Goal: Navigation & Orientation: Find specific page/section

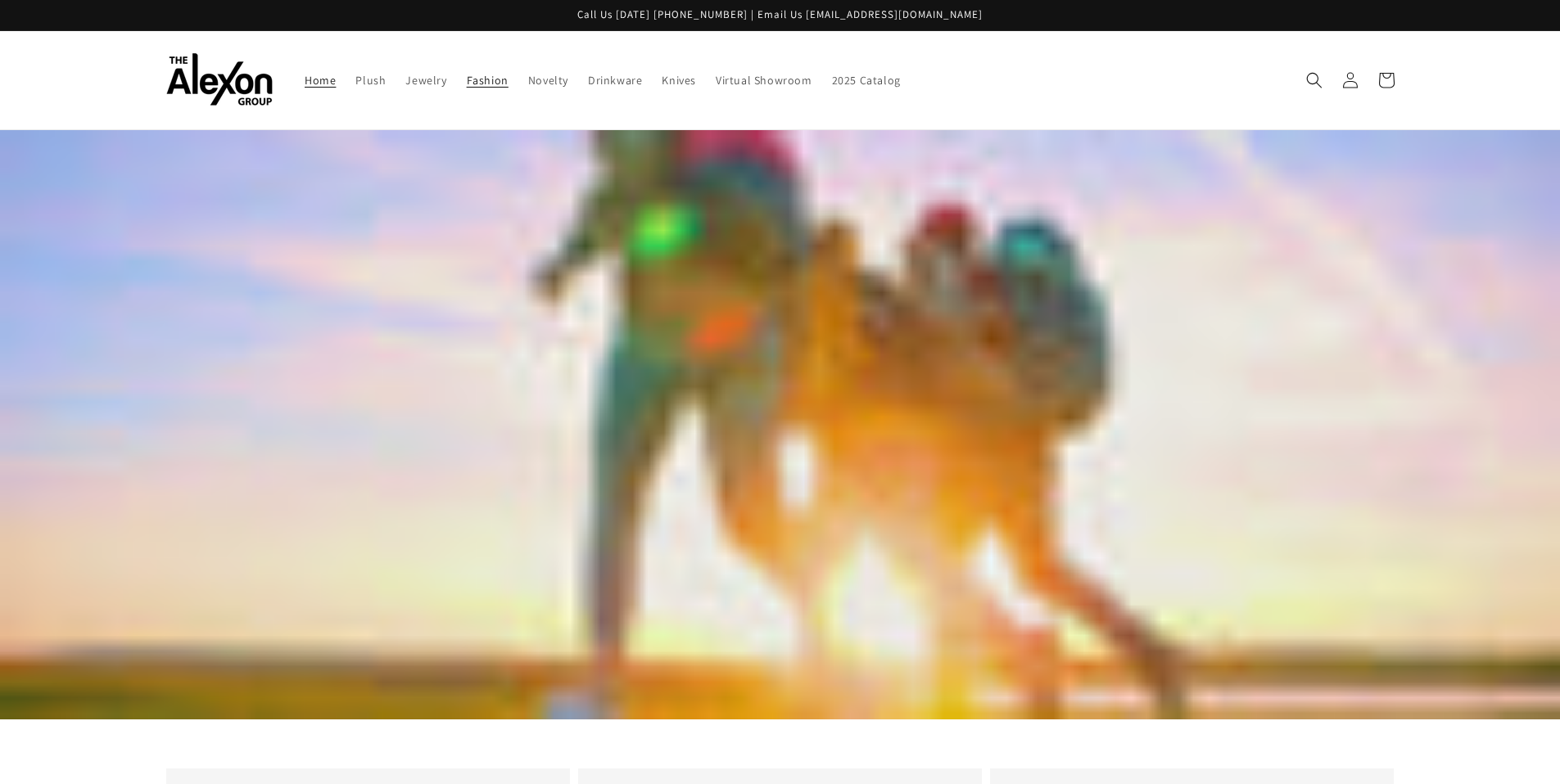
click at [472, 82] on span "Fashion" at bounding box center [487, 79] width 42 height 15
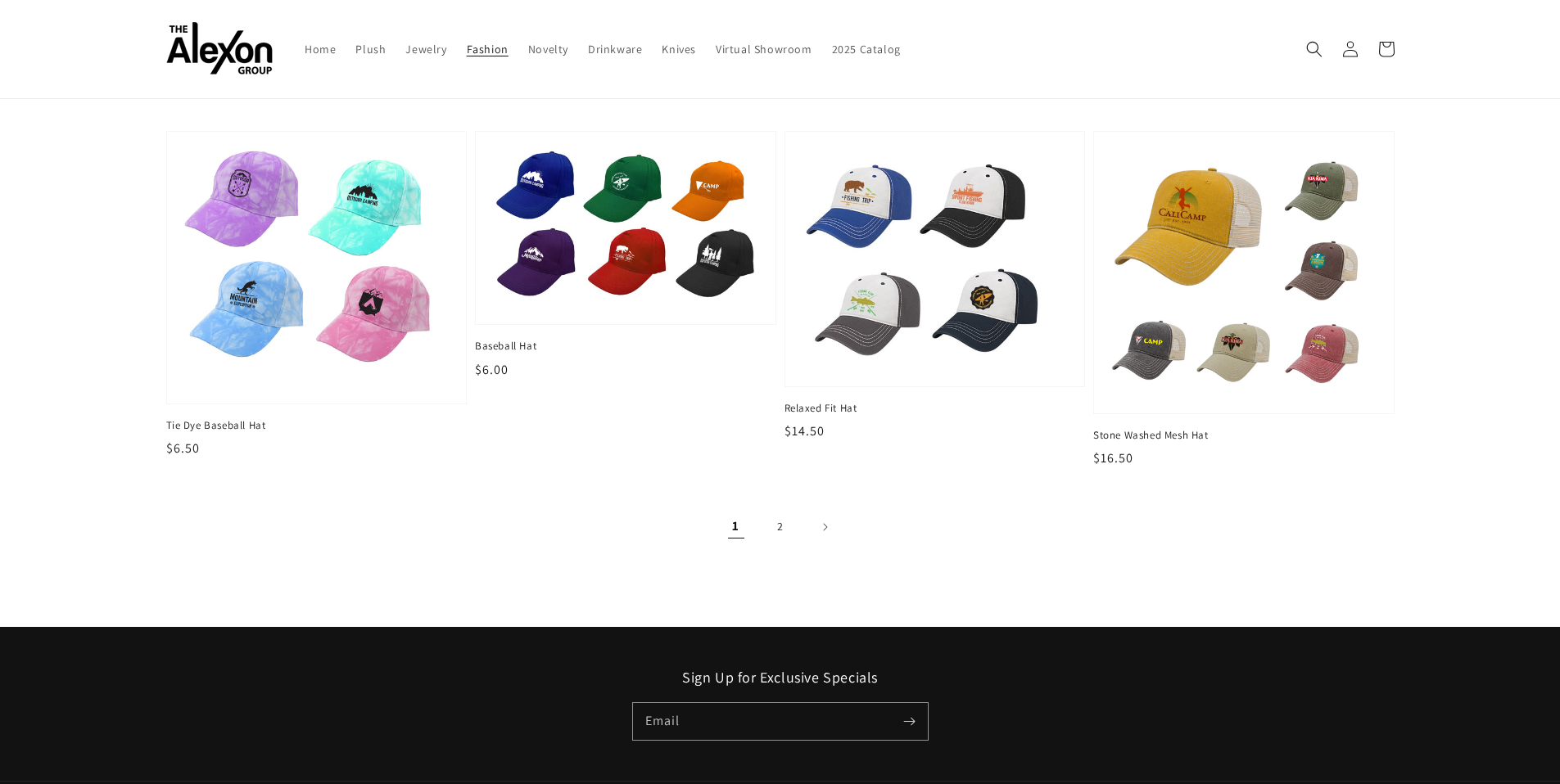
scroll to position [2036, 0]
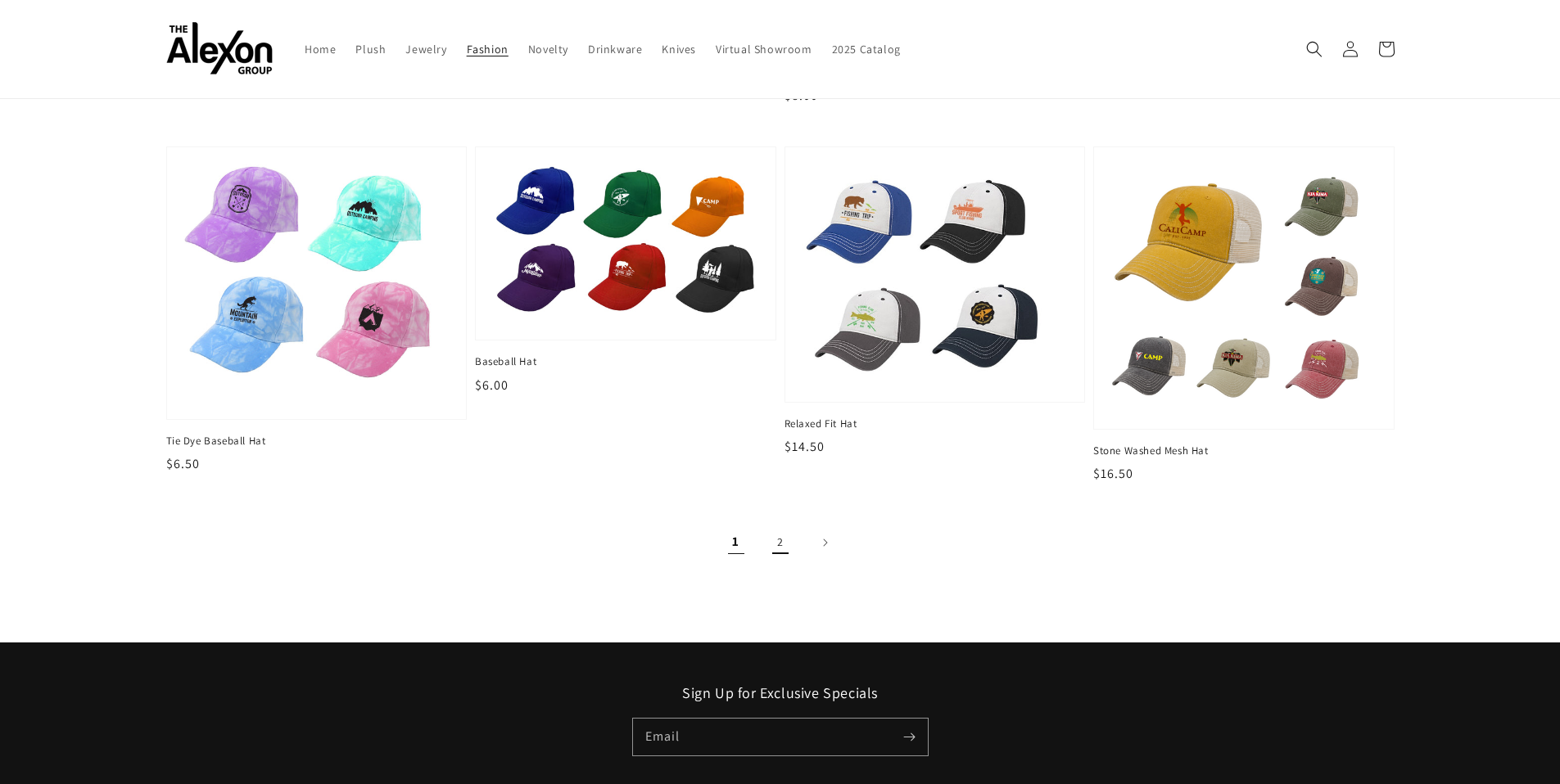
click at [777, 542] on link "2" at bounding box center [780, 542] width 36 height 36
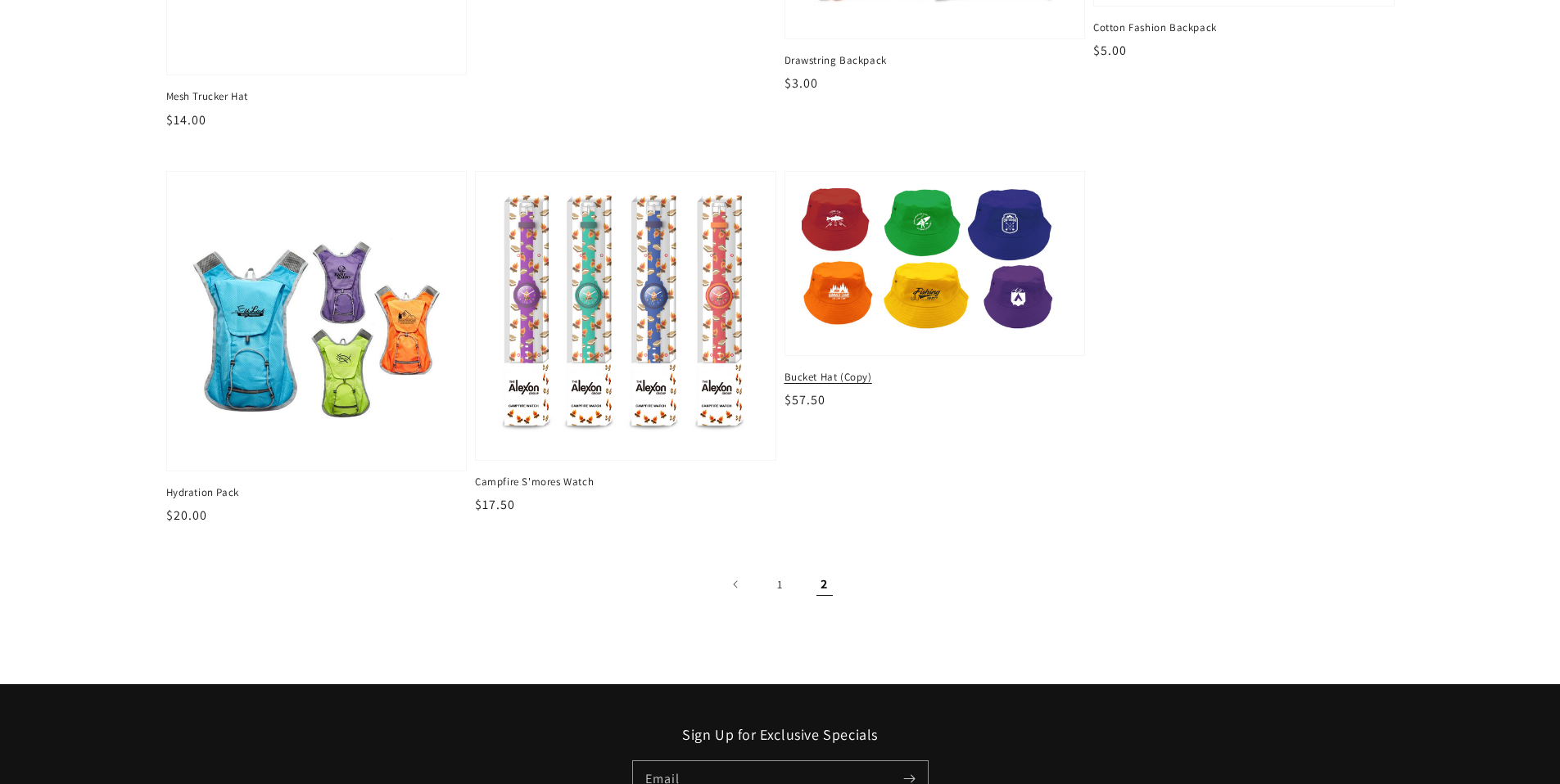
scroll to position [600, 0]
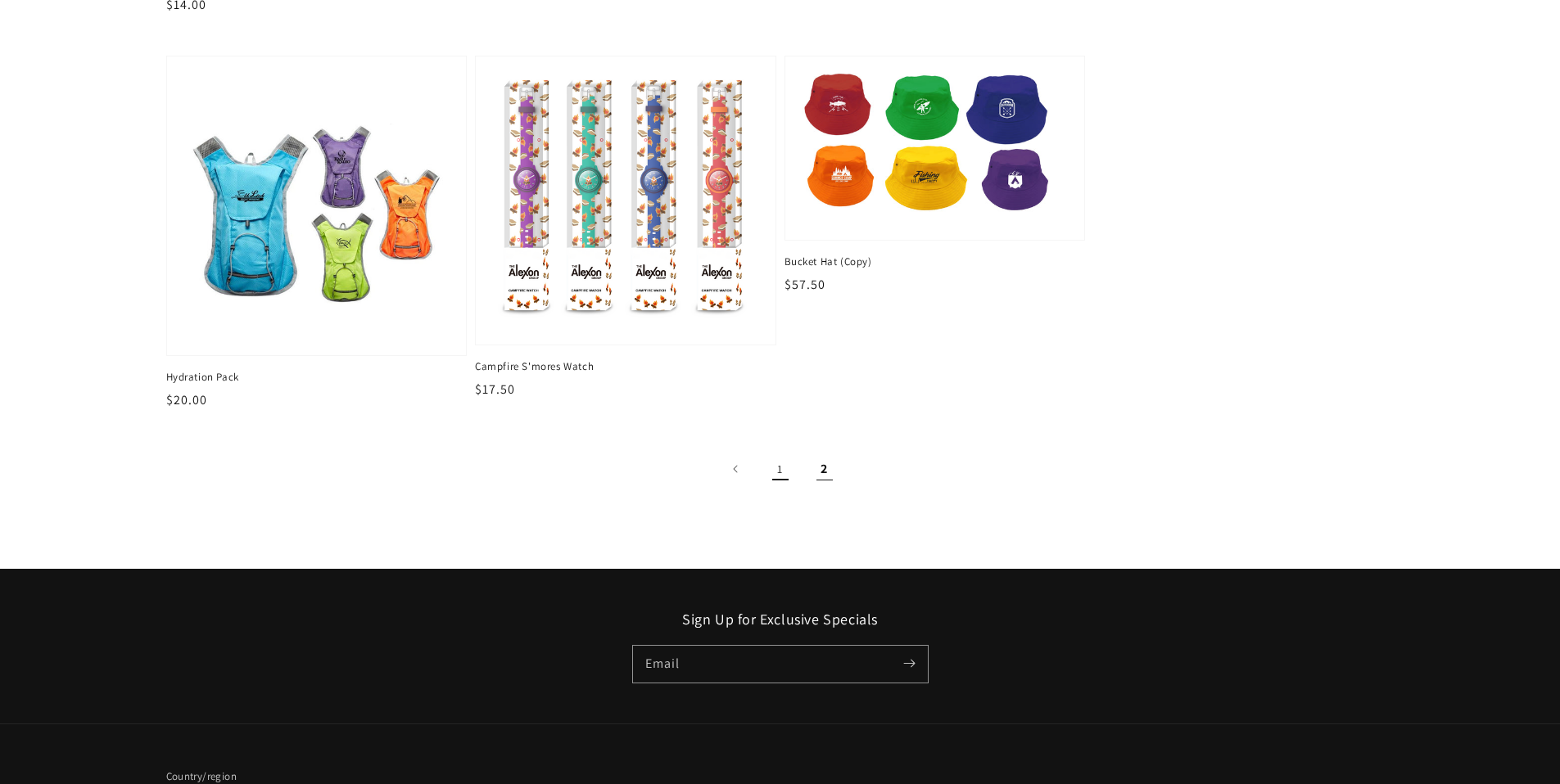
click at [784, 468] on link "1" at bounding box center [780, 469] width 36 height 36
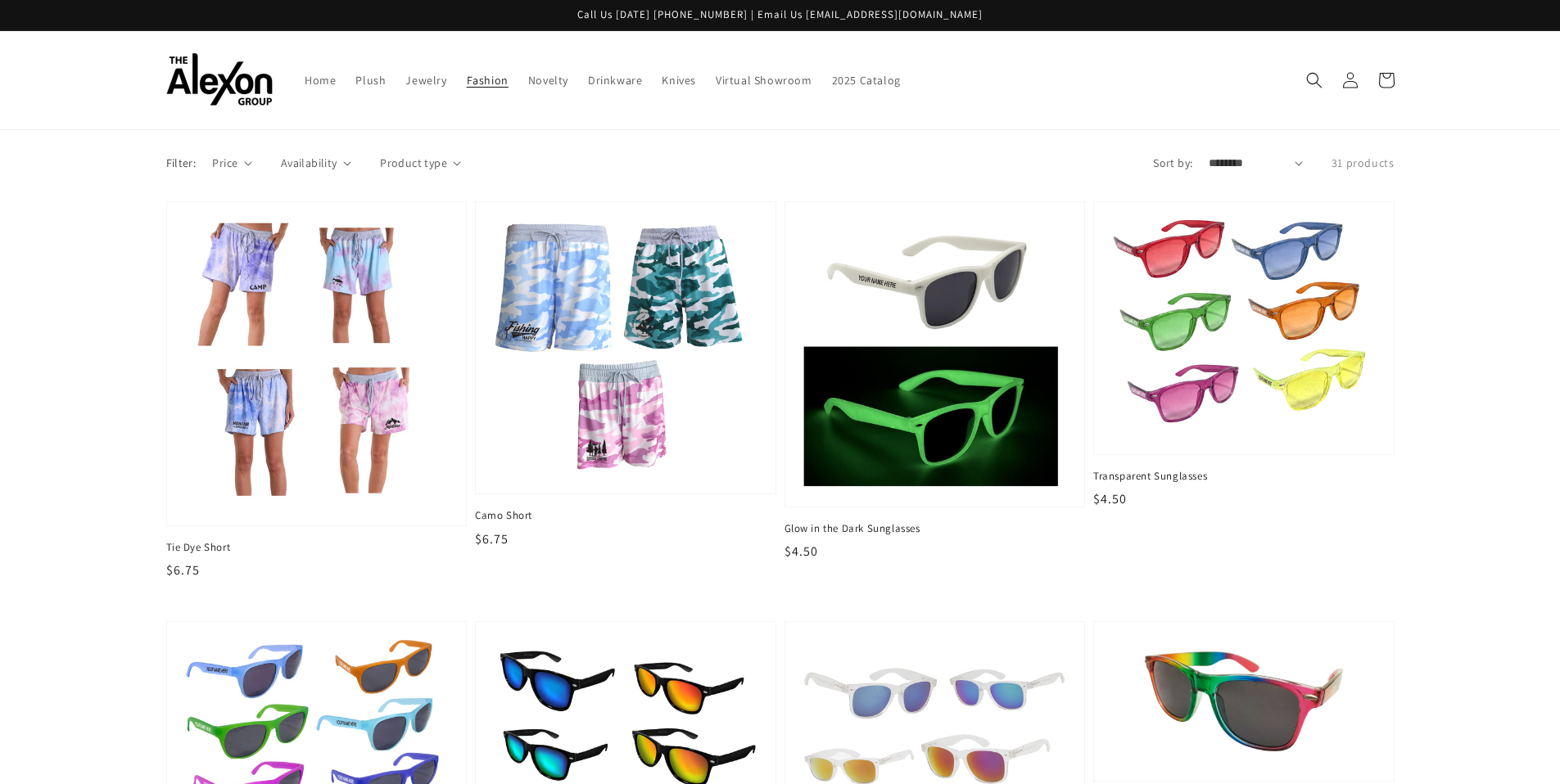
click at [1521, 112] on sticky-header "Home Plush Jewelry Fashion Novelty Drinkware Knives Virtual Showroom 2025 Catal…" at bounding box center [780, 80] width 1560 height 99
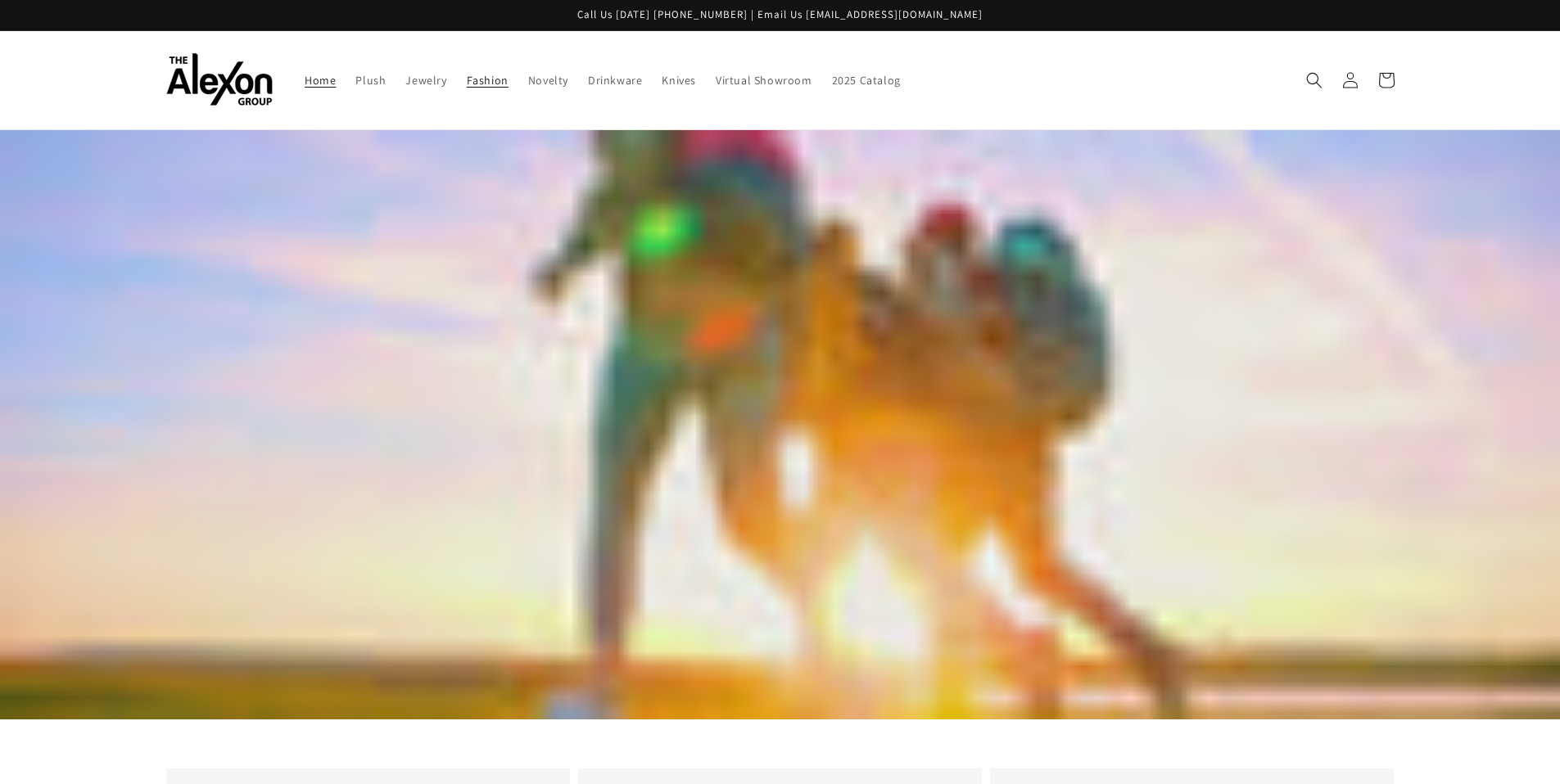
click at [466, 76] on span "Fashion" at bounding box center [487, 79] width 42 height 15
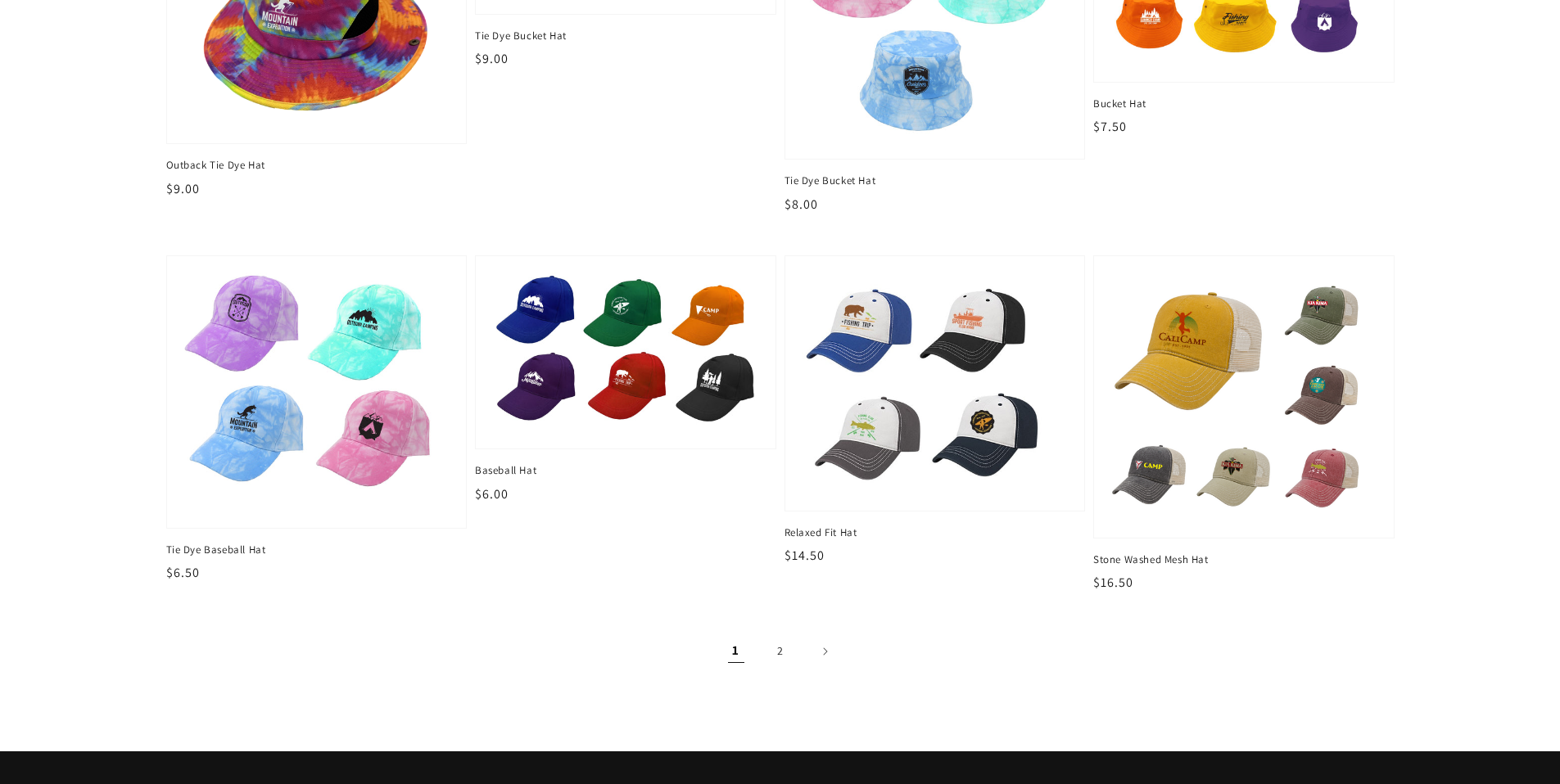
scroll to position [2017, 0]
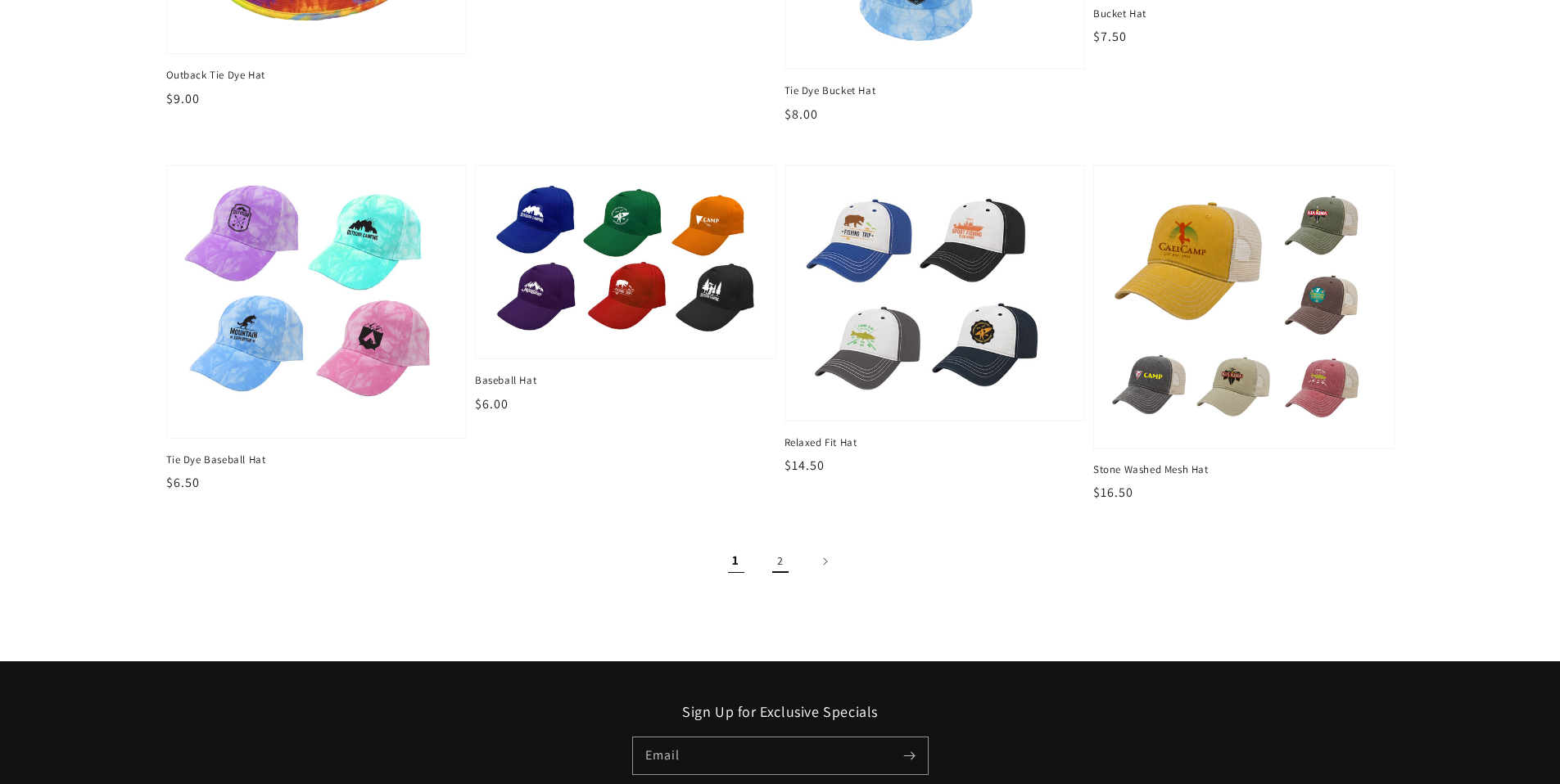
click at [772, 560] on link "2" at bounding box center [780, 561] width 36 height 36
